Goal: Task Accomplishment & Management: Manage account settings

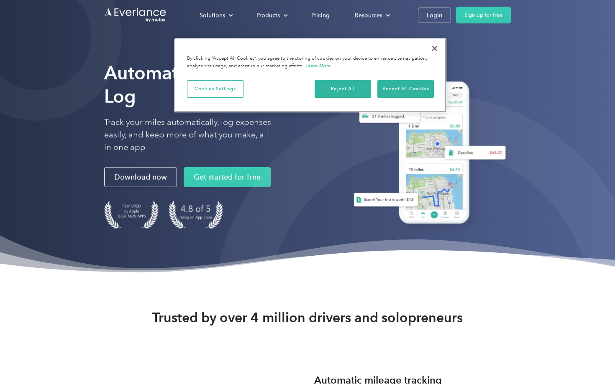
click at [436, 49] on button "Close" at bounding box center [434, 48] width 18 height 18
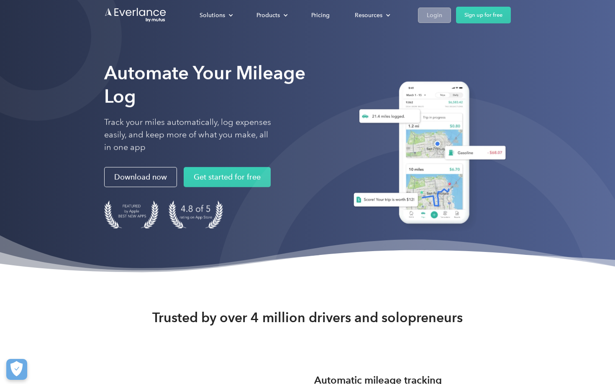
click at [430, 15] on div "Login" at bounding box center [434, 15] width 15 height 10
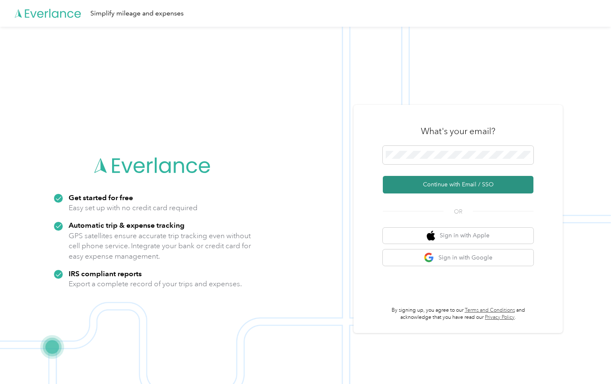
click at [415, 187] on button "Continue with Email / SSO" at bounding box center [458, 185] width 151 height 18
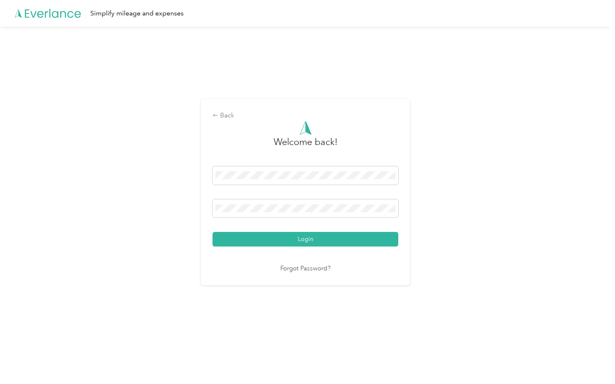
click at [307, 239] on button "Login" at bounding box center [306, 239] width 186 height 15
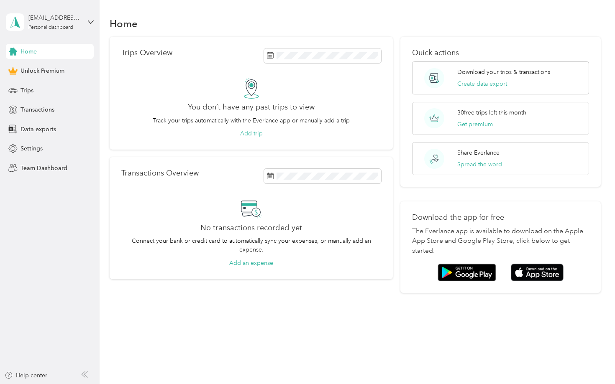
click at [32, 50] on span "Home" at bounding box center [28, 51] width 16 height 9
click at [38, 91] on div "Trips" at bounding box center [50, 90] width 88 height 15
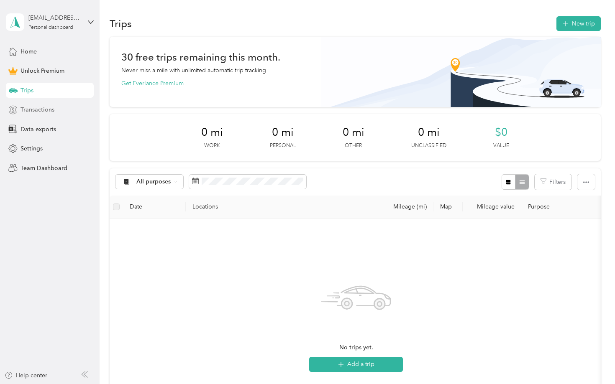
click at [41, 109] on span "Transactions" at bounding box center [37, 109] width 34 height 9
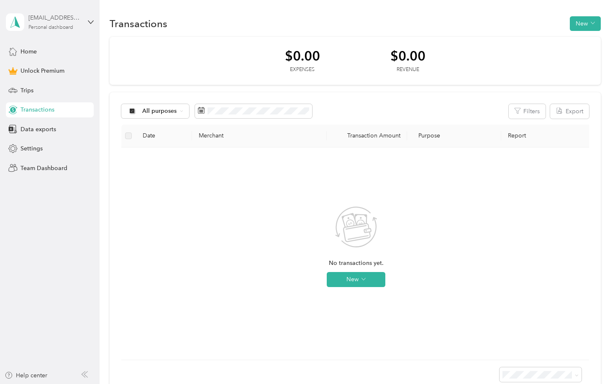
click at [63, 20] on div "hodgehospitalityandrentals@gmail.com" at bounding box center [54, 17] width 52 height 9
click at [38, 72] on div "Log out" at bounding box center [94, 66] width 164 height 15
